Goal: Task Accomplishment & Management: Use online tool/utility

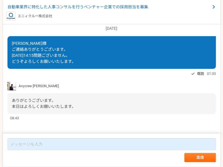
click at [188, 15] on div "エニィクルー株式会社" at bounding box center [111, 15] width 211 height 9
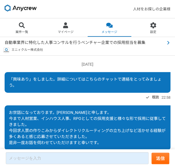
click at [138, 39] on link "自動車業界に特化した人事コンサルを行うベンチャー企業での採用担当を募集" at bounding box center [88, 42] width 167 height 7
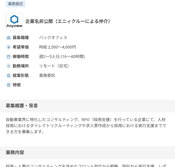
scroll to position [50, 0]
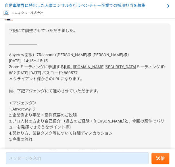
scroll to position [779, 0]
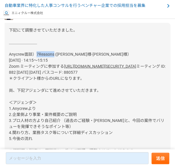
drag, startPoint x: 36, startPoint y: 96, endPoint x: 54, endPoint y: 96, distance: 17.2
click at [54, 68] on span "下記にて調整させていただきました。 ＿＿＿＿＿＿＿ Anycrew面談）7Reasons ([PERSON_NAME]様-[PERSON_NAME]様） [D…" at bounding box center [70, 48] width 122 height 41
copy span "7Reasons"
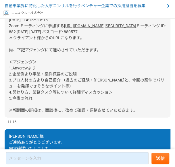
scroll to position [819, 0]
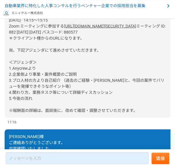
click at [96, 92] on div "下記にて調整させていただきました。 ＿＿＿＿＿＿＿ Anycrew面談）7Reasons ([PERSON_NAME]様-[PERSON_NAME]様） [D…" at bounding box center [88, 50] width 166 height 135
click at [79, 28] on link "[URL][DOMAIN_NAME][SECURITY_DATA]" at bounding box center [100, 26] width 72 height 5
